Goal: Find specific page/section: Find specific page/section

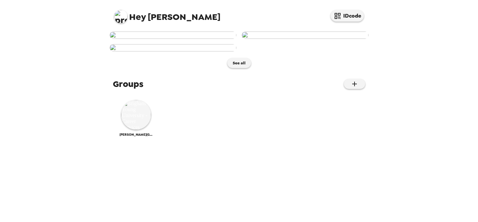
scroll to position [231, 0]
click at [139, 130] on img at bounding box center [136, 115] width 30 height 30
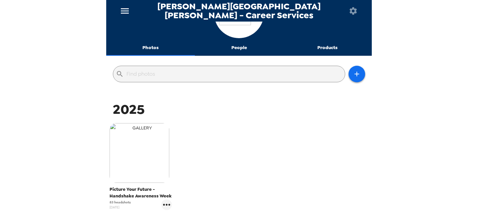
scroll to position [94, 0]
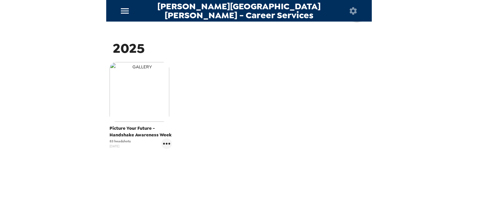
click at [144, 98] on img "button" at bounding box center [140, 92] width 60 height 60
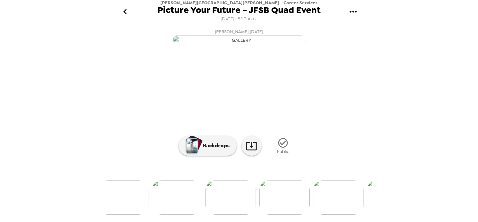
scroll to position [0, 170]
click at [277, 204] on img at bounding box center [284, 197] width 50 height 35
click at [340, 202] on img at bounding box center [347, 197] width 50 height 35
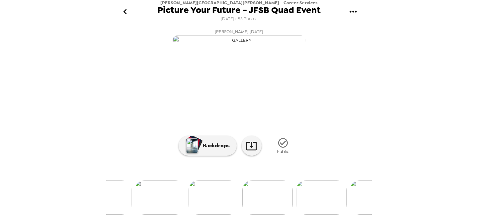
click at [312, 201] on img at bounding box center [321, 197] width 50 height 35
click at [306, 191] on img at bounding box center [314, 197] width 50 height 35
click at [298, 203] on img at bounding box center [293, 197] width 50 height 35
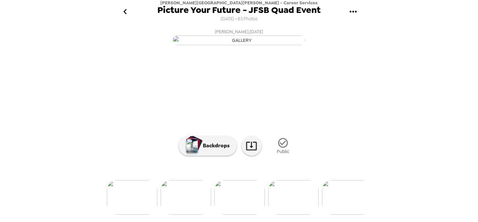
scroll to position [0, 0]
click at [127, 17] on button "go back" at bounding box center [125, 12] width 22 height 22
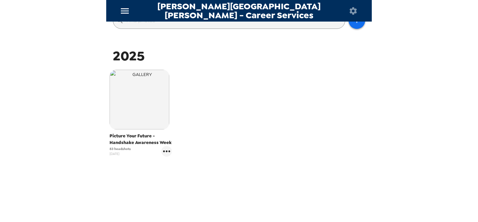
scroll to position [89, 0]
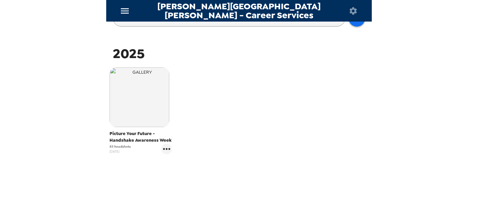
click at [145, 130] on div "Picture Your Future - Handshake Awareness Week 83 headshots 8/15/25" at bounding box center [141, 110] width 62 height 87
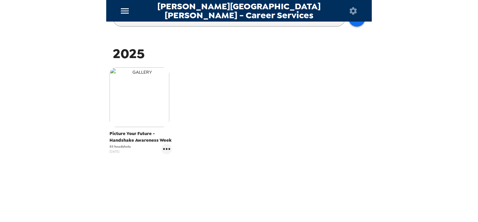
click at [150, 105] on img "button" at bounding box center [140, 97] width 60 height 60
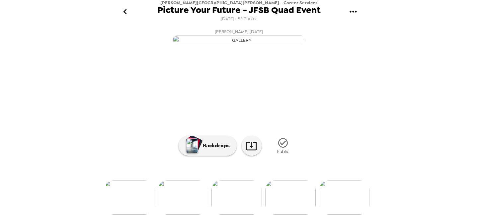
scroll to position [0, 264]
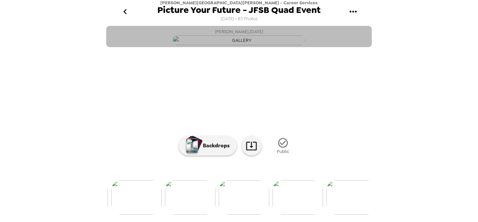
click at [336, 47] on button "Morgan Greenhalgh , 09-11-2025" at bounding box center [239, 36] width 266 height 21
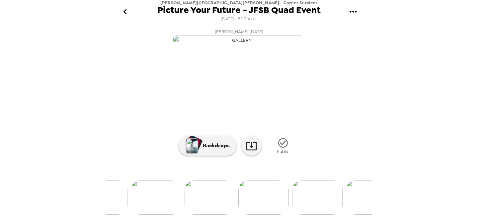
scroll to position [0, 943]
click at [322, 197] on img at bounding box center [318, 197] width 50 height 35
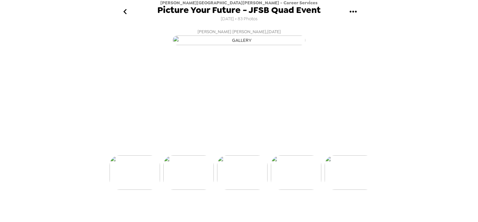
scroll to position [0, 1021]
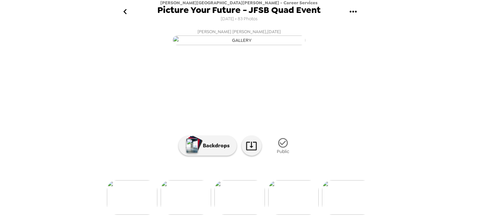
click at [192, 205] on div at bounding box center [239, 186] width 266 height 56
click at [188, 212] on img at bounding box center [186, 197] width 50 height 35
click at [123, 212] on img at bounding box center [126, 197] width 50 height 35
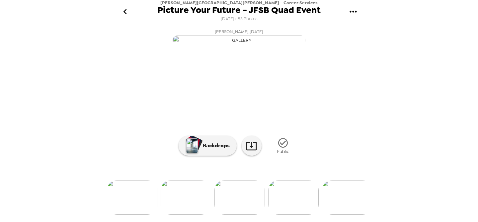
click at [183, 206] on img at bounding box center [186, 197] width 50 height 35
click at [191, 198] on img at bounding box center [183, 197] width 50 height 35
click at [130, 17] on button "go back" at bounding box center [125, 12] width 22 height 22
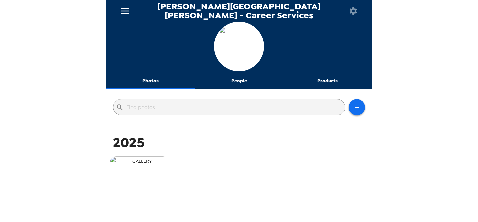
click at [151, 182] on img "button" at bounding box center [140, 186] width 60 height 60
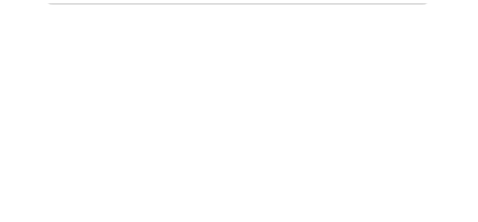
scroll to position [49, 0]
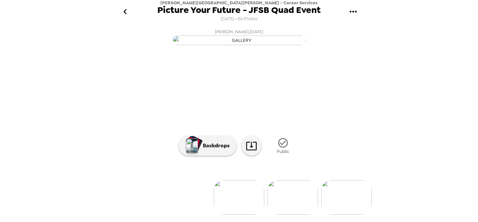
click at [296, 205] on img at bounding box center [293, 197] width 50 height 35
click at [186, 199] on img at bounding box center [185, 197] width 50 height 35
click at [290, 191] on img at bounding box center [293, 197] width 50 height 35
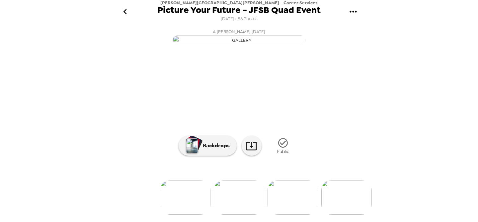
scroll to position [65, 0]
click at [341, 195] on img at bounding box center [346, 197] width 50 height 35
click at [140, 199] on img at bounding box center [148, 197] width 50 height 35
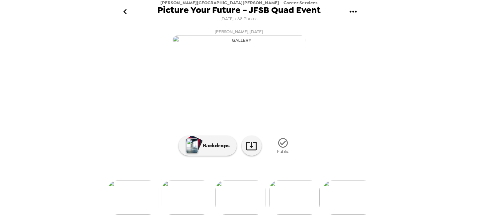
scroll to position [0, 4126]
click at [155, 198] on img at bounding box center [147, 197] width 50 height 35
click at [128, 12] on icon "go back" at bounding box center [125, 11] width 11 height 11
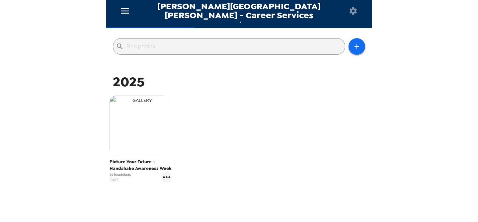
scroll to position [74, 0]
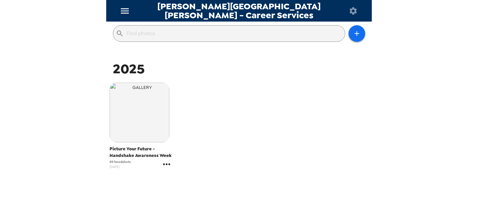
click at [167, 166] on icon "gallery menu" at bounding box center [166, 164] width 11 height 11
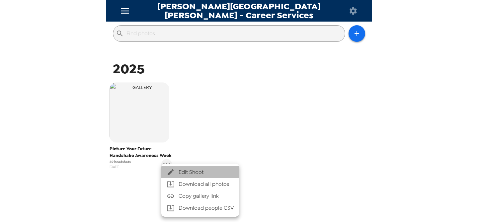
click at [181, 168] on span "Edit Shoot" at bounding box center [206, 172] width 55 height 8
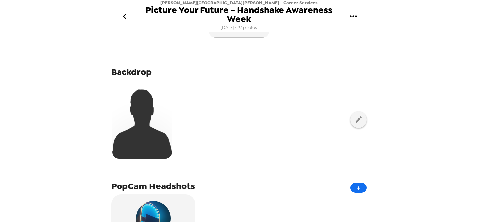
scroll to position [37, 0]
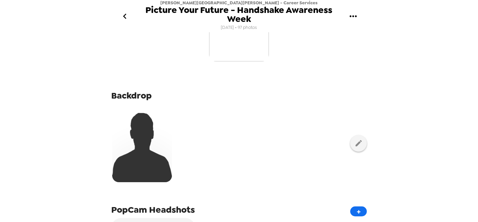
click at [232, 50] on img "button" at bounding box center [239, 32] width 60 height 60
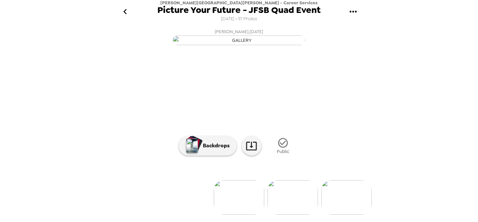
scroll to position [65, 0]
click at [333, 206] on img at bounding box center [346, 197] width 50 height 35
click at [283, 200] on img at bounding box center [272, 197] width 50 height 35
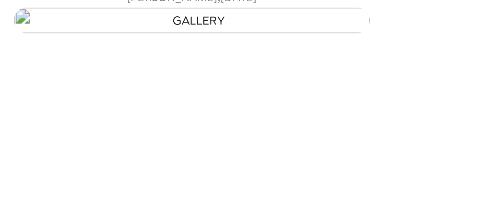
scroll to position [26, 0]
click at [287, 45] on img "button" at bounding box center [239, 41] width 133 height 10
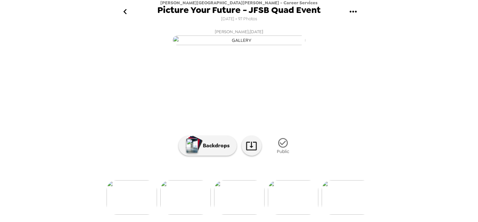
click at [128, 16] on icon "go back" at bounding box center [125, 11] width 11 height 11
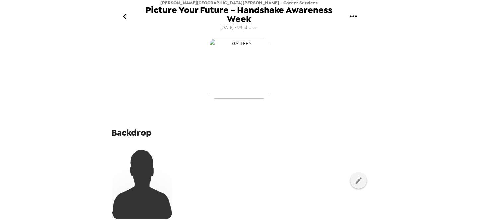
click at [246, 83] on img "button" at bounding box center [239, 69] width 60 height 60
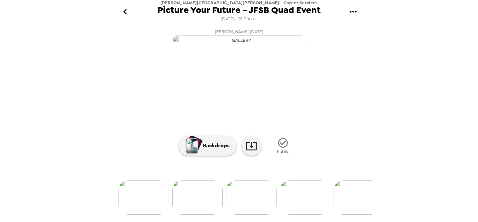
scroll to position [0, 103]
click at [281, 200] on img at bounding box center [297, 197] width 50 height 35
click at [133, 12] on button "go back" at bounding box center [125, 12] width 22 height 22
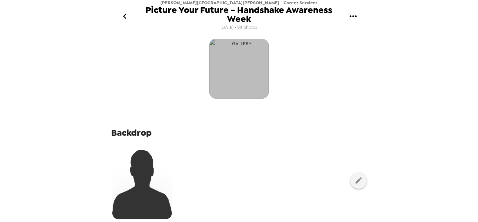
click at [223, 72] on img "button" at bounding box center [239, 69] width 60 height 60
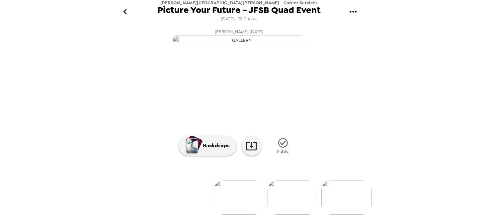
scroll to position [65, 0]
click at [287, 209] on img at bounding box center [293, 197] width 50 height 35
click at [124, 13] on icon "go back" at bounding box center [125, 11] width 11 height 11
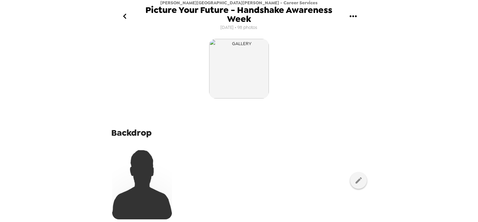
click at [121, 16] on icon "go back" at bounding box center [125, 16] width 11 height 11
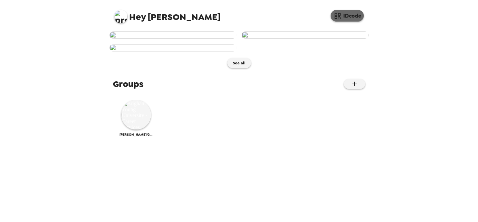
click at [355, 13] on button "IDcode" at bounding box center [347, 16] width 33 height 12
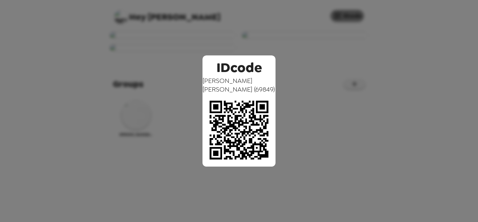
click at [355, 13] on div "IDcode Paige Mayfield ( 69849 )" at bounding box center [239, 111] width 478 height 222
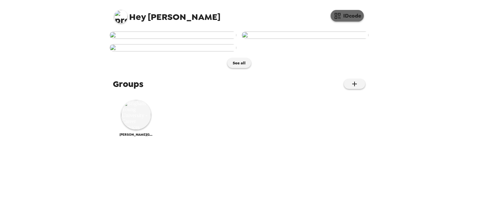
click at [355, 13] on button "IDcode" at bounding box center [347, 16] width 33 height 12
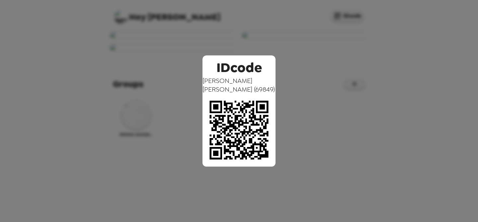
click at [284, 15] on div "IDcode Paige Mayfield ( 69849 )" at bounding box center [239, 111] width 478 height 222
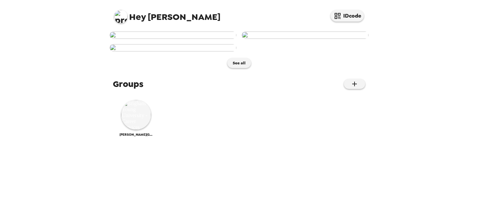
click at [165, 39] on img at bounding box center [173, 35] width 127 height 7
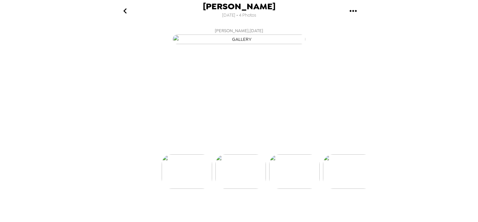
scroll to position [0, 53]
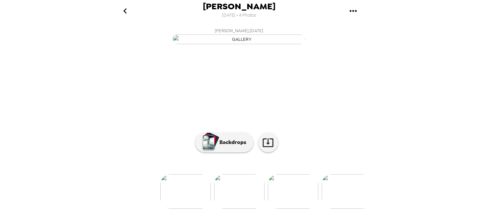
click at [128, 9] on icon "go back" at bounding box center [125, 11] width 11 height 11
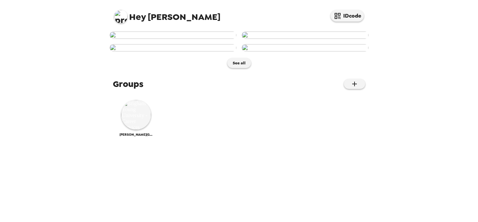
scroll to position [210, 0]
click at [136, 130] on img at bounding box center [136, 115] width 30 height 30
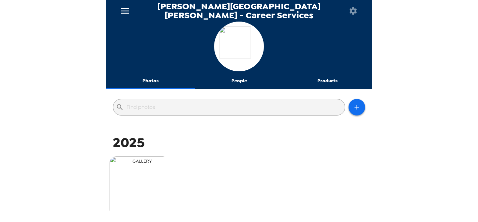
click at [133, 177] on img "button" at bounding box center [140, 186] width 60 height 60
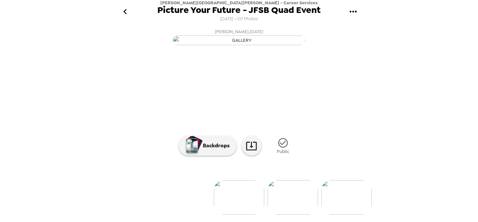
scroll to position [65, 0]
click at [275, 197] on img at bounding box center [293, 197] width 50 height 35
click at [251, 150] on icon at bounding box center [251, 146] width 11 height 9
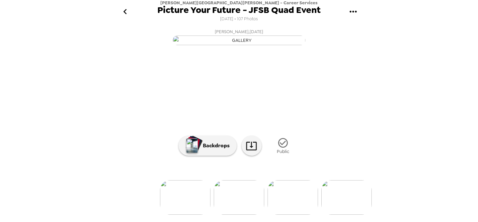
drag, startPoint x: 261, startPoint y: 21, endPoint x: 239, endPoint y: 24, distance: 22.8
click at [239, 24] on header "Brigham Young University - Career Services Picture Your Future - JFSB Quad Even…" at bounding box center [239, 13] width 266 height 26
click at [127, 8] on icon "go back" at bounding box center [125, 11] width 11 height 11
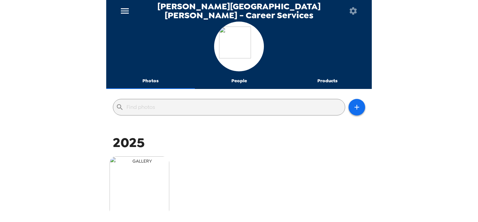
click at [126, 171] on img "button" at bounding box center [140, 186] width 60 height 60
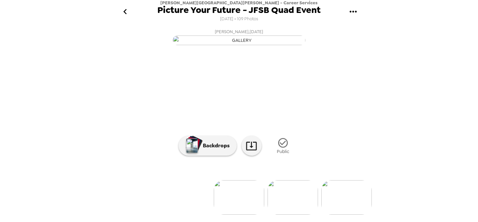
scroll to position [65, 0]
click at [248, 147] on icon at bounding box center [251, 146] width 11 height 9
click at [124, 13] on icon "go back" at bounding box center [125, 11] width 11 height 11
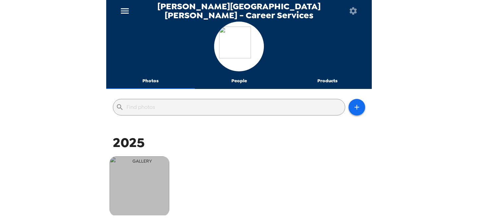
click at [149, 188] on img "button" at bounding box center [140, 186] width 60 height 60
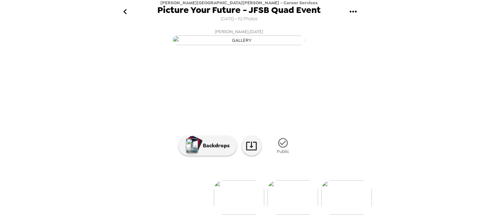
scroll to position [18, 0]
click at [252, 150] on icon at bounding box center [251, 146] width 11 height 9
click at [285, 204] on img at bounding box center [293, 197] width 50 height 35
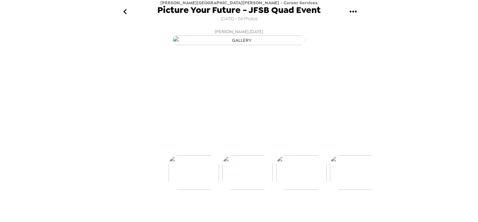
scroll to position [0, 54]
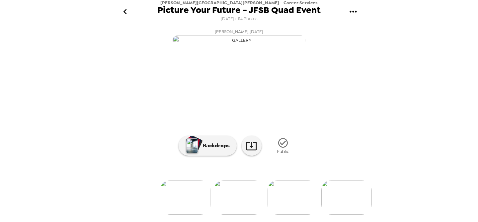
click at [301, 200] on img at bounding box center [293, 197] width 50 height 35
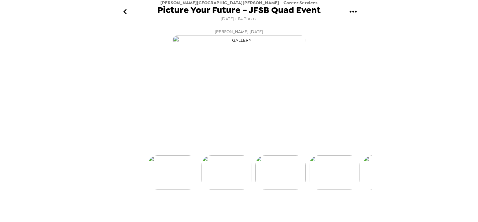
scroll to position [0, 108]
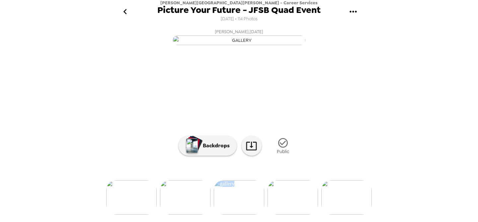
drag, startPoint x: 233, startPoint y: 192, endPoint x: 318, endPoint y: 205, distance: 85.6
click at [317, 204] on div at bounding box center [239, 186] width 266 height 56
click at [242, 215] on img at bounding box center [239, 197] width 50 height 35
click at [126, 8] on icon "go back" at bounding box center [125, 11] width 11 height 11
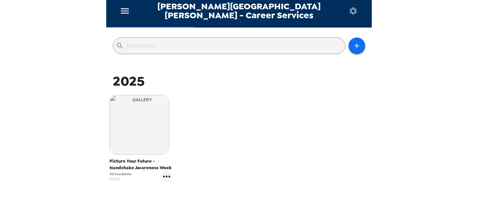
scroll to position [94, 0]
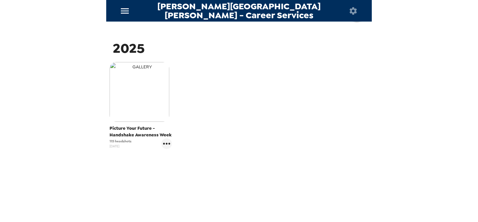
click at [141, 109] on img "button" at bounding box center [140, 92] width 60 height 60
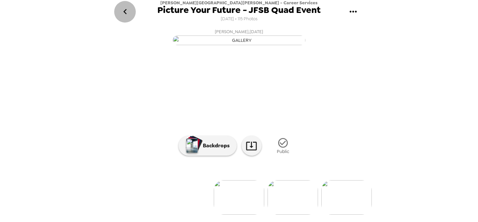
click at [122, 11] on icon "go back" at bounding box center [125, 11] width 11 height 11
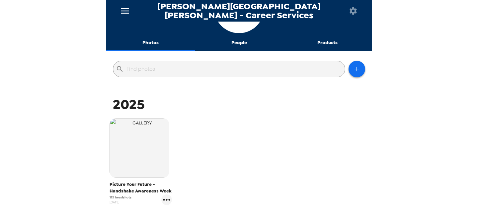
scroll to position [37, 0]
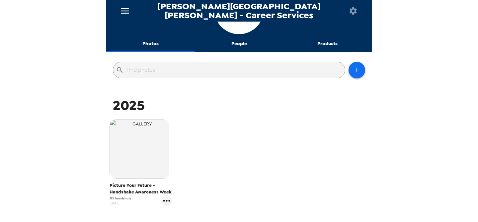
click at [239, 44] on button "People" at bounding box center [239, 44] width 89 height 16
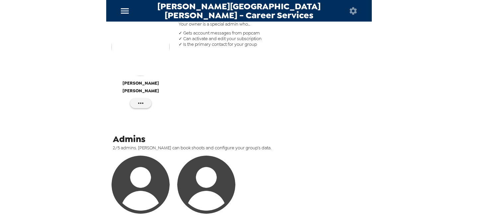
scroll to position [132, 0]
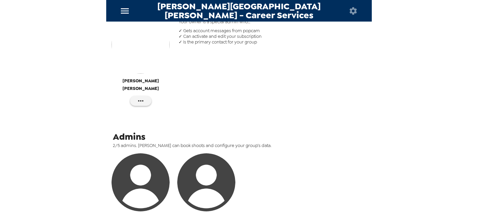
click at [155, 45] on img "button" at bounding box center [141, 45] width 58 height 58
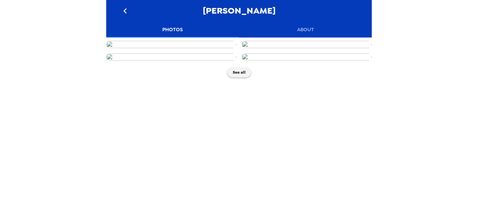
scroll to position [10, 0]
click at [315, 48] on img at bounding box center [307, 44] width 130 height 7
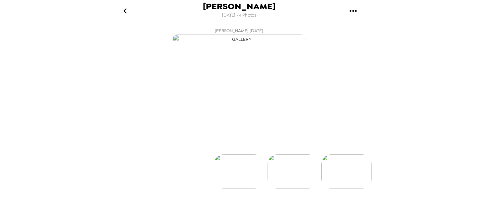
scroll to position [0, 53]
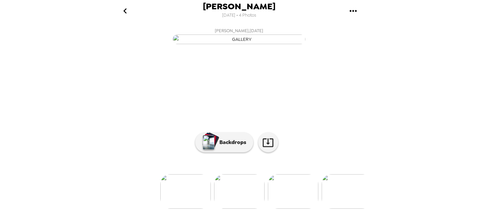
click at [124, 12] on icon "go back" at bounding box center [125, 11] width 11 height 11
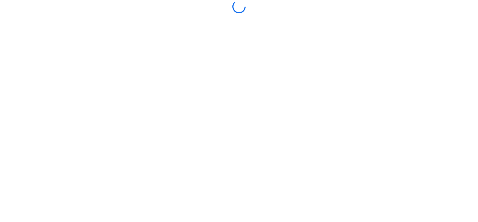
click at [124, 12] on div at bounding box center [239, 6] width 266 height 13
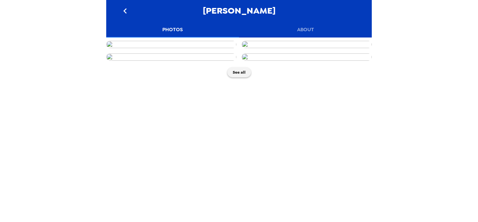
click at [312, 48] on img at bounding box center [307, 44] width 130 height 7
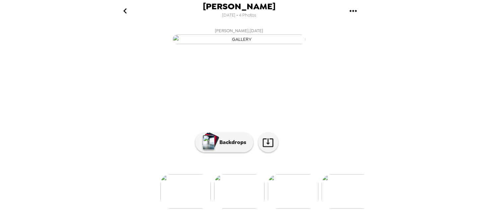
scroll to position [21, 0]
click at [216, 152] on button "Backdrops" at bounding box center [224, 142] width 58 height 20
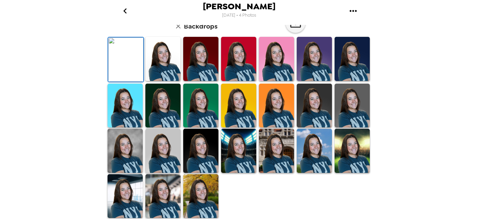
scroll to position [83, 0]
click at [168, 81] on img at bounding box center [162, 59] width 35 height 44
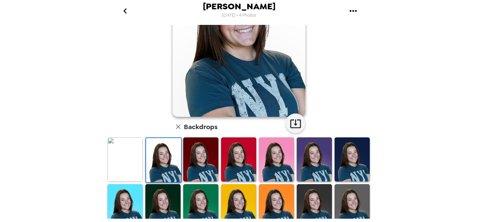
scroll to position [81, 0]
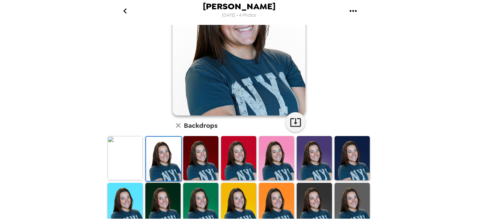
click at [195, 157] on img at bounding box center [200, 158] width 35 height 44
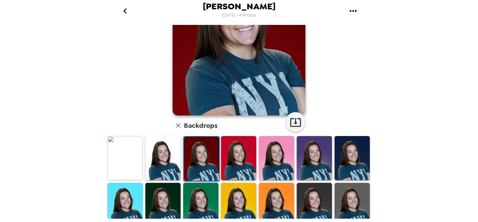
scroll to position [0, 0]
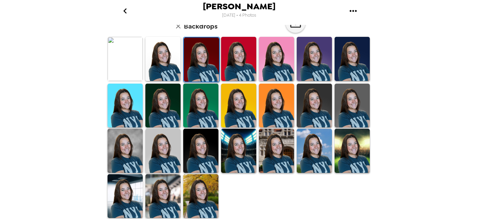
click at [284, 154] on img at bounding box center [276, 151] width 35 height 44
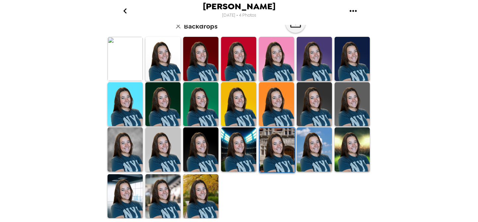
click at [323, 151] on img at bounding box center [314, 149] width 35 height 44
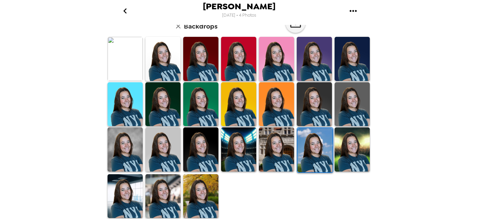
scroll to position [181, 0]
click at [341, 159] on img at bounding box center [352, 149] width 35 height 44
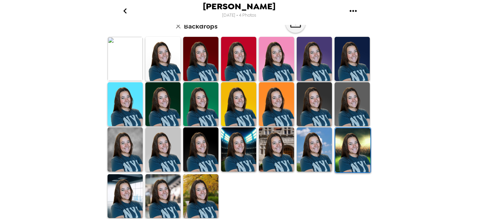
click at [211, 182] on img at bounding box center [200, 196] width 35 height 44
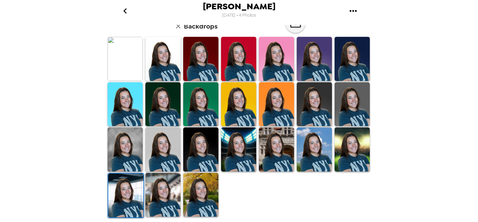
click at [164, 202] on img at bounding box center [162, 195] width 35 height 44
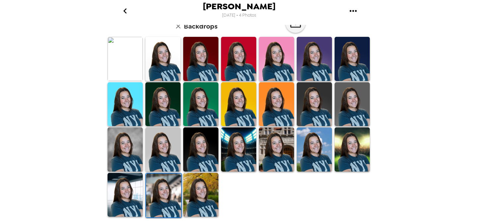
click at [133, 198] on img at bounding box center [125, 195] width 35 height 44
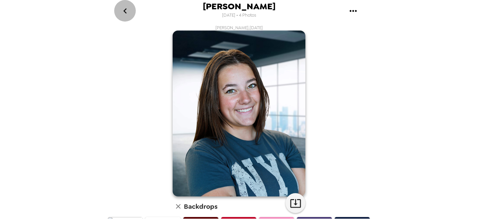
click at [126, 9] on icon "go back" at bounding box center [124, 10] width 3 height 5
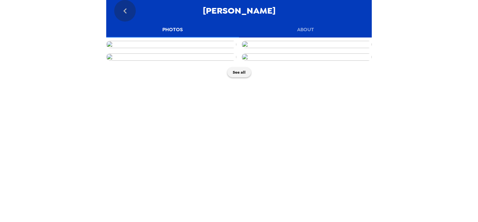
click at [125, 10] on icon "go back" at bounding box center [125, 11] width 11 height 11
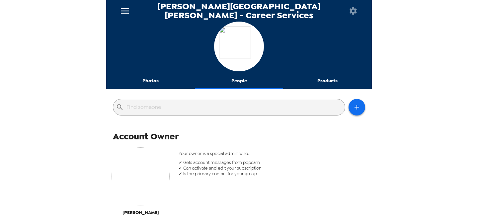
click at [152, 82] on button "Photos" at bounding box center [150, 81] width 89 height 16
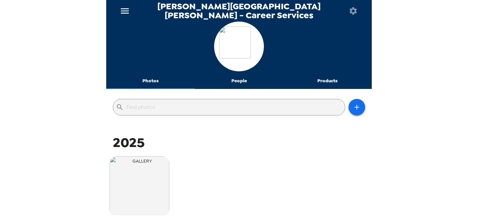
click at [119, 8] on button "menu" at bounding box center [124, 11] width 21 height 22
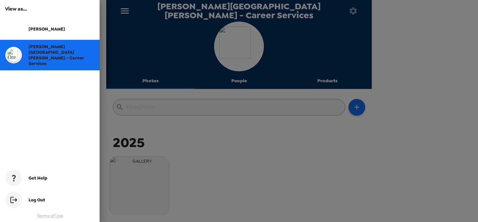
click at [38, 25] on div "[PERSON_NAME]" at bounding box center [50, 29] width 100 height 22
